Goal: Task Accomplishment & Management: Manage account settings

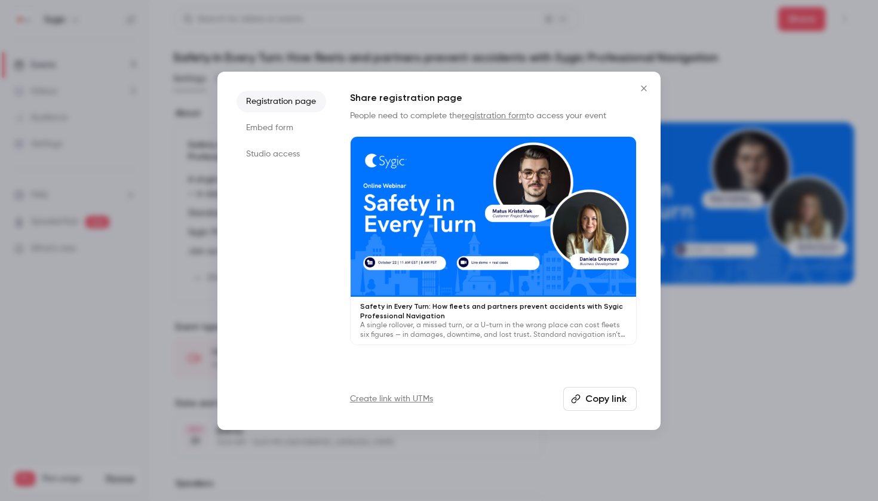
click at [642, 91] on icon "Close" at bounding box center [643, 87] width 5 height 5
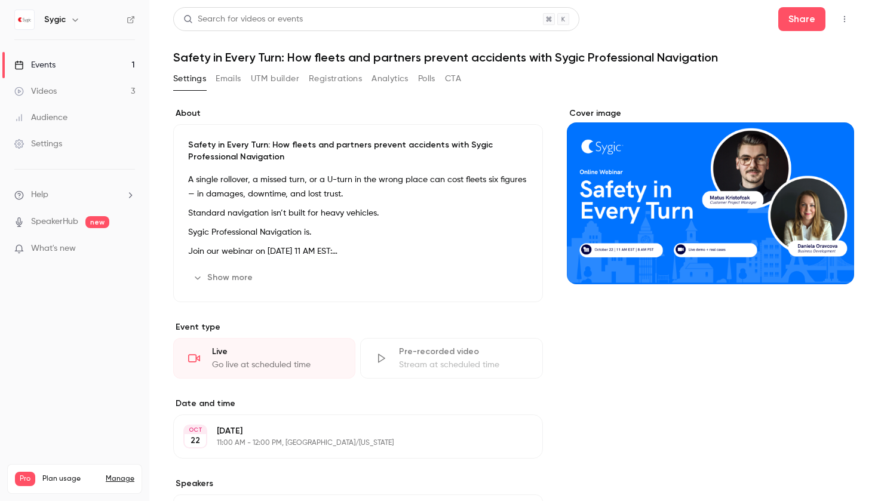
click at [834, 257] on button "Cover image" at bounding box center [833, 263] width 24 height 24
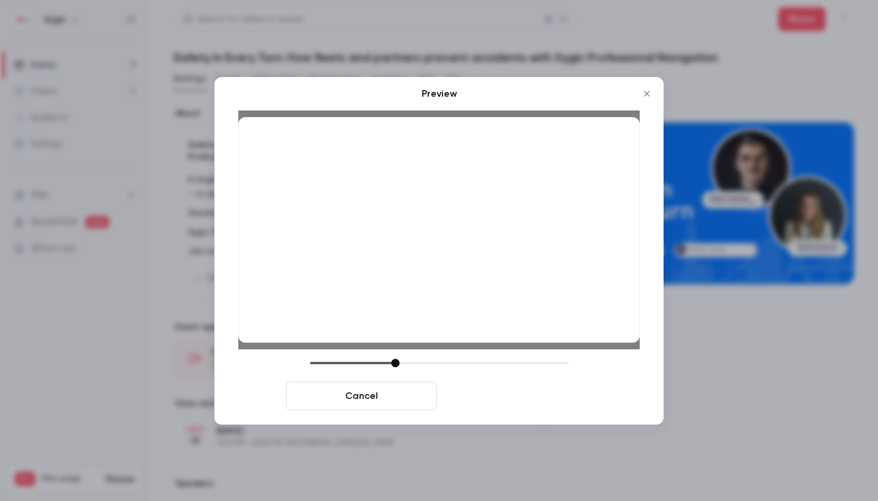
click at [498, 403] on button "Save cover" at bounding box center [516, 396] width 151 height 29
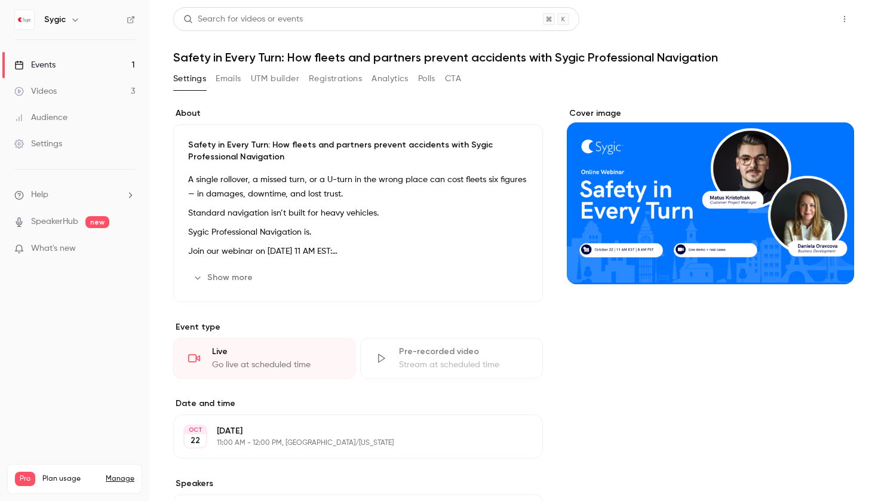
click at [811, 22] on button "Share" at bounding box center [801, 19] width 47 height 24
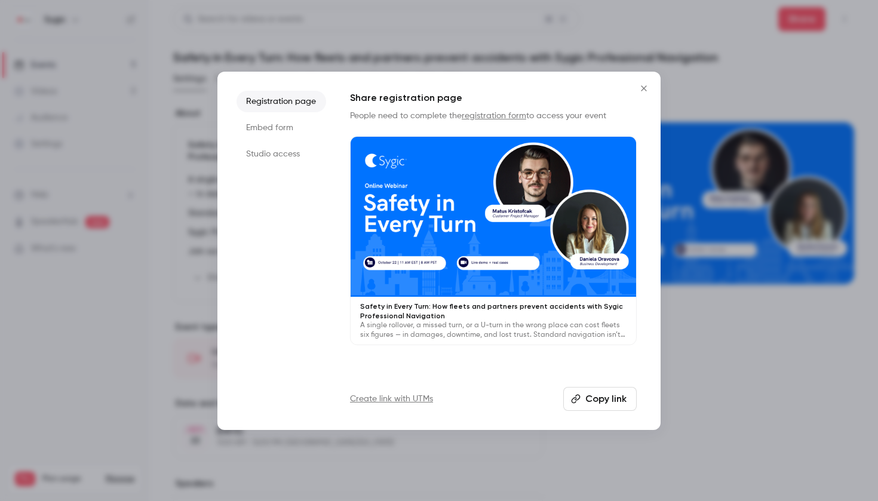
click at [609, 401] on button "Copy link" at bounding box center [599, 399] width 73 height 24
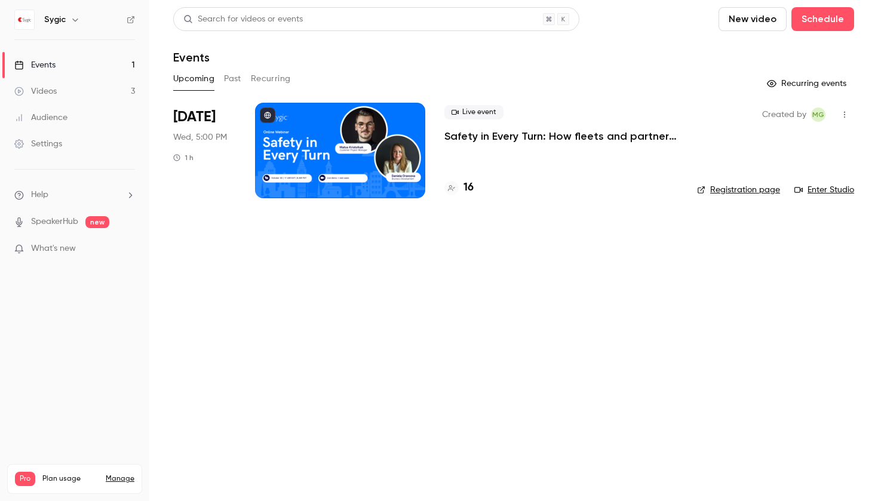
click at [498, 139] on p "Safety in Every Turn: How fleets and partners prevent accidents with Sygic Prof…" at bounding box center [561, 136] width 234 height 14
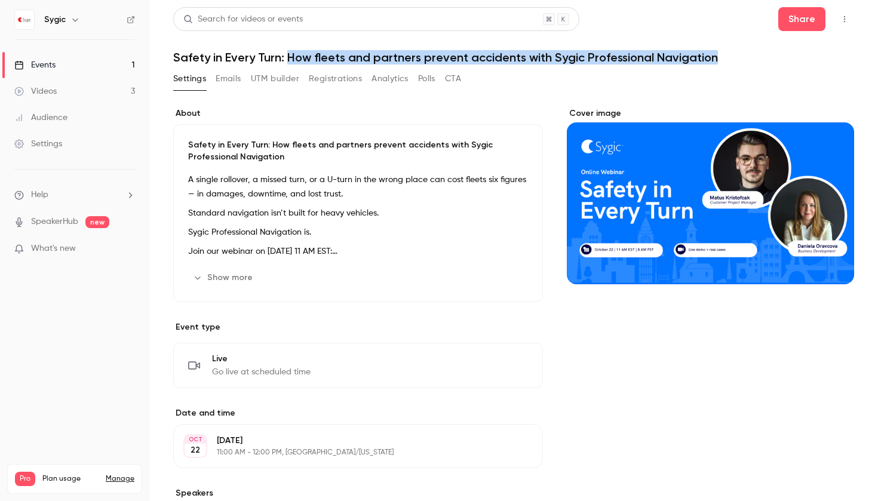
drag, startPoint x: 287, startPoint y: 58, endPoint x: 754, endPoint y: 56, distance: 466.5
click at [754, 56] on h1 "Safety in Every Turn: How fleets and partners prevent accidents with Sygic Prof…" at bounding box center [513, 57] width 681 height 14
copy h1 "How fleets and partners prevent accidents with Sygic Professional Navigation"
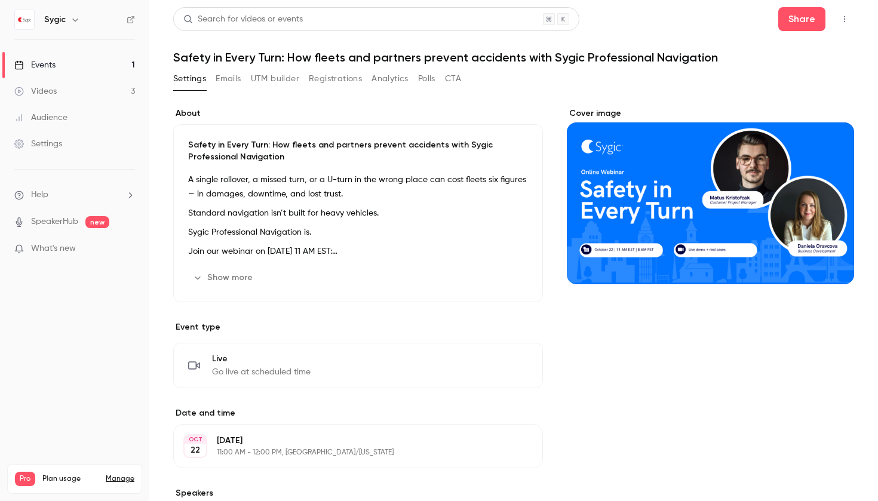
click at [439, 55] on h1 "Safety in Every Turn: How fleets and partners prevent accidents with Sygic Prof…" at bounding box center [513, 57] width 681 height 14
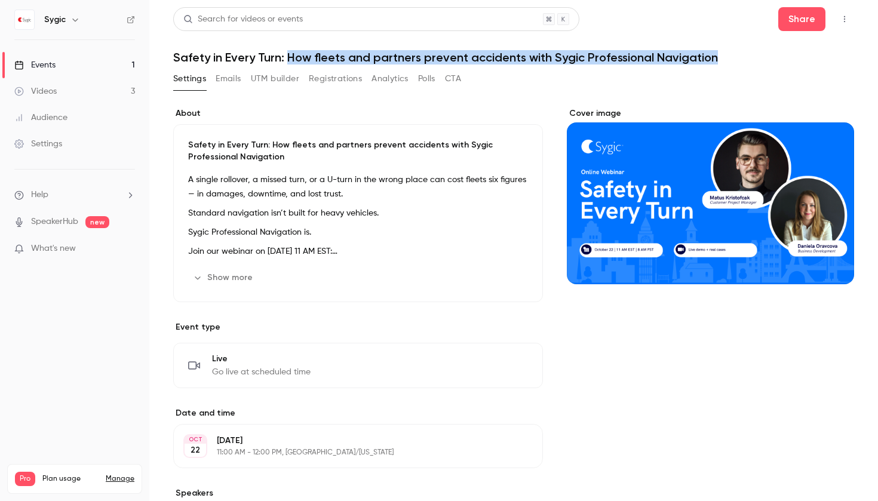
drag, startPoint x: 287, startPoint y: 57, endPoint x: 794, endPoint y: 57, distance: 507.1
click at [794, 57] on h1 "Safety in Every Turn: How fleets and partners prevent accidents with Sygic Prof…" at bounding box center [513, 57] width 681 height 14
copy h1 "How fleets and partners prevent accidents with Sygic Professional Navigation"
click at [825, 258] on button "Cover image" at bounding box center [833, 263] width 24 height 24
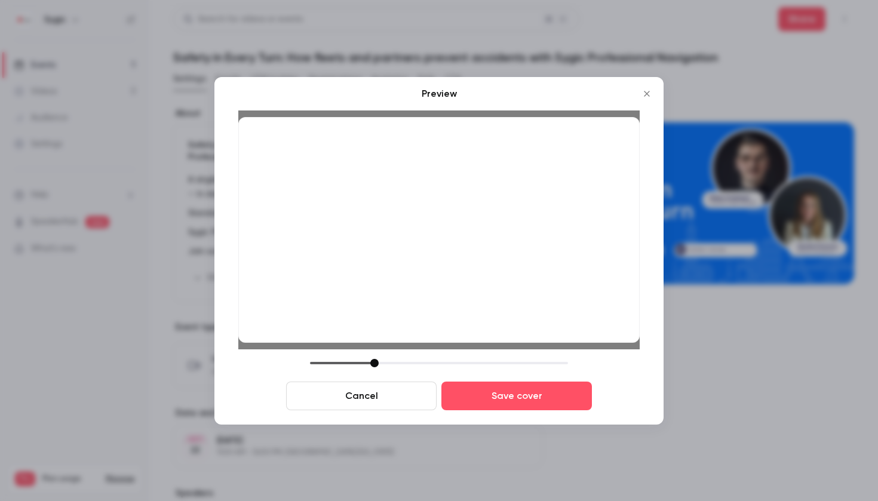
drag, startPoint x: 395, startPoint y: 362, endPoint x: 375, endPoint y: 363, distance: 20.3
click at [374, 363] on div at bounding box center [374, 363] width 8 height 8
click at [368, 391] on button "Cancel" at bounding box center [361, 396] width 151 height 29
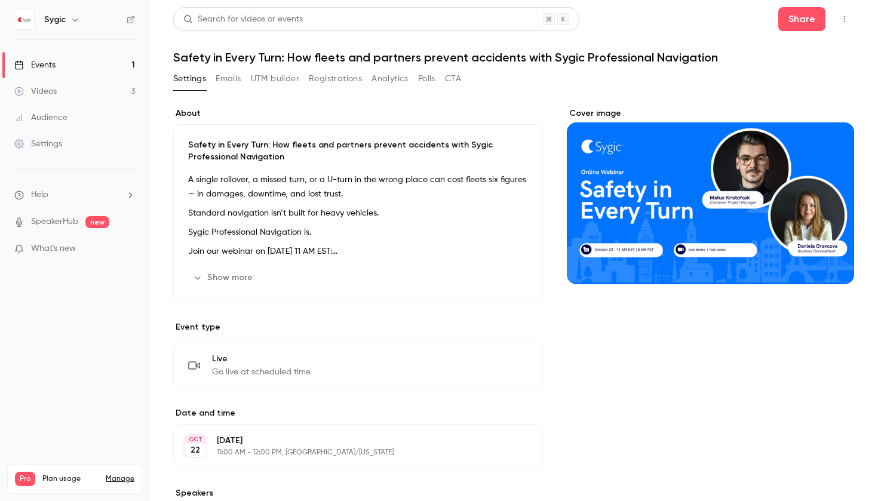
click at [832, 262] on icon "Cover image" at bounding box center [833, 263] width 8 height 8
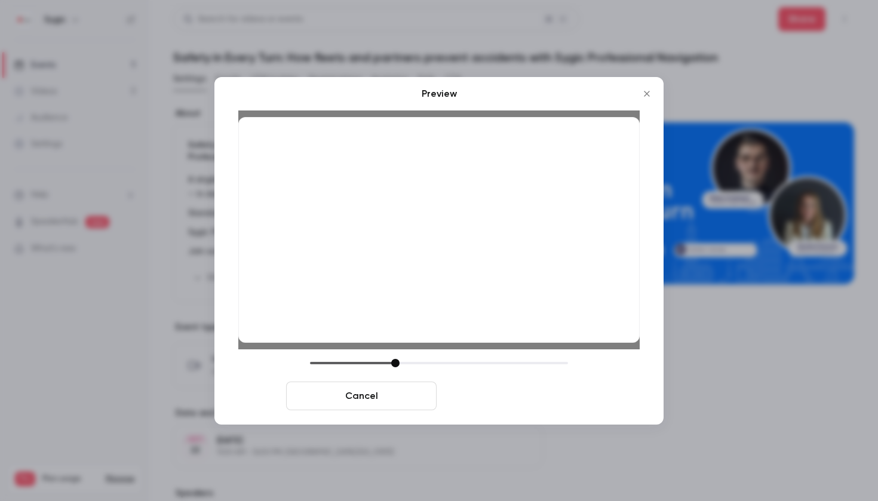
click at [533, 405] on button "Save cover" at bounding box center [516, 396] width 151 height 29
